Goal: Information Seeking & Learning: Learn about a topic

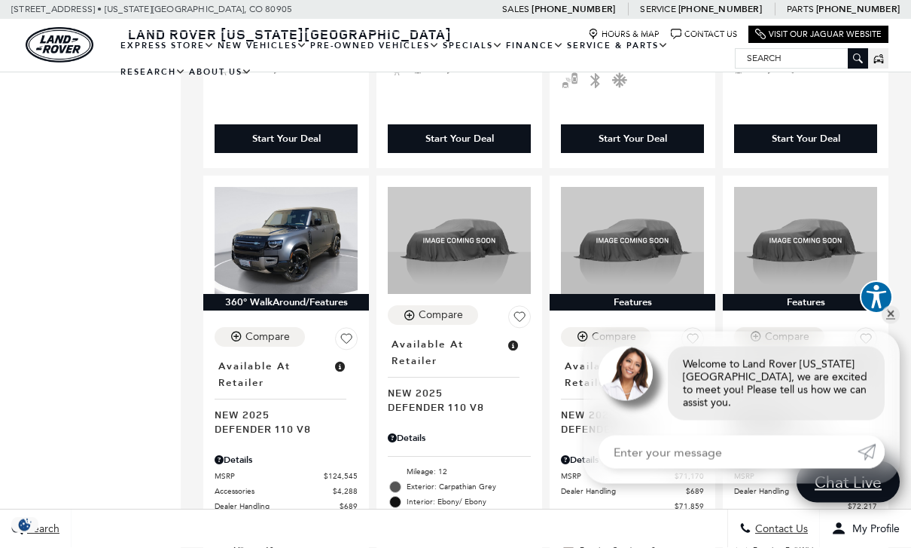
scroll to position [1427, 0]
click at [891, 356] on div "Features Compare Save This Vehicle - Location : Available at Retailer New 2025 …" at bounding box center [805, 460] width 173 height 576
click at [875, 368] on link "Location : Available at Retailer New 2025 Defender 110 S" at bounding box center [805, 396] width 143 height 80
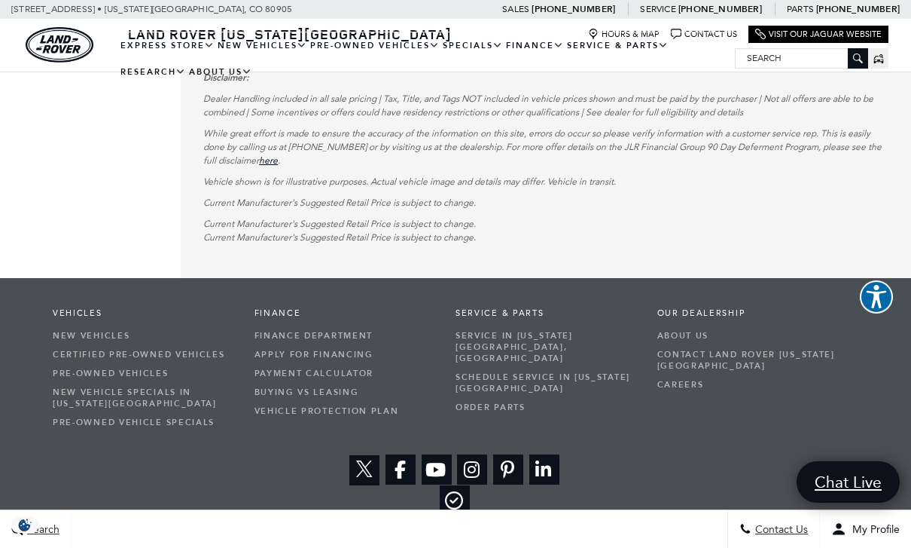
scroll to position [3688, 0]
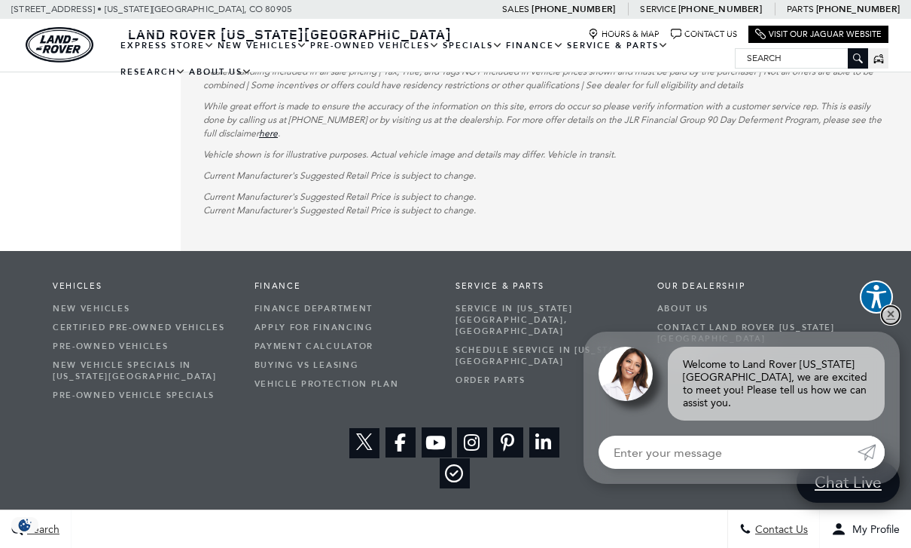
click at [884, 324] on link "✕" at bounding box center [891, 315] width 18 height 18
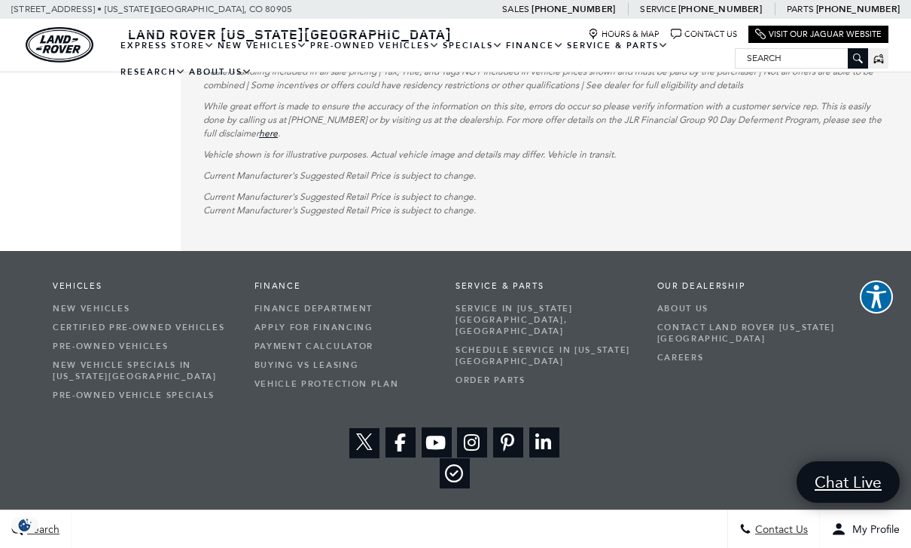
scroll to position [3736, 0]
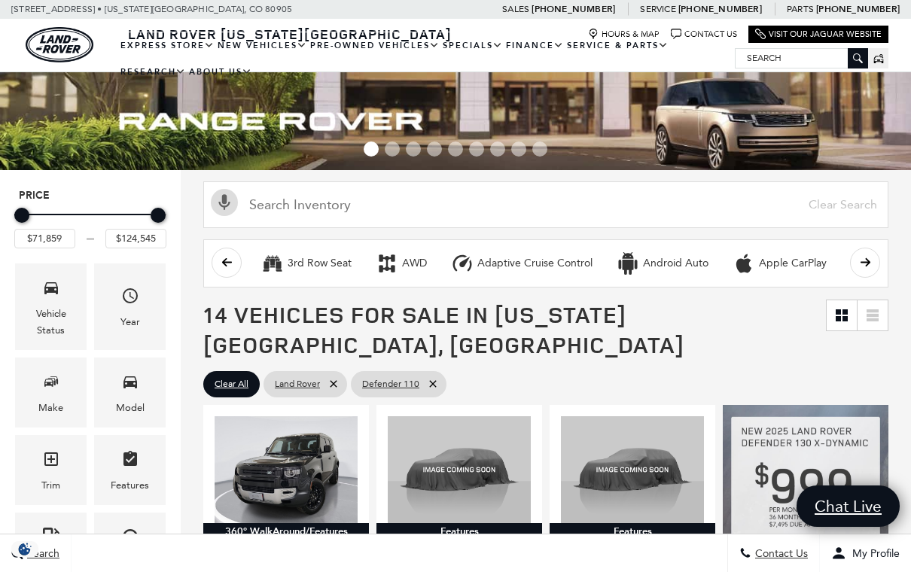
scroll to position [3389, 0]
